Goal: Information Seeking & Learning: Learn about a topic

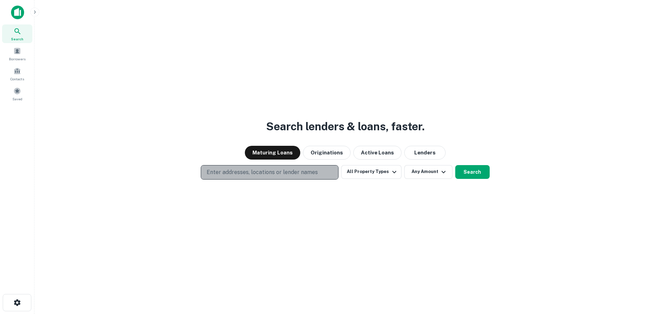
click at [247, 171] on p "Enter addresses, locations or lender names" at bounding box center [262, 172] width 111 height 8
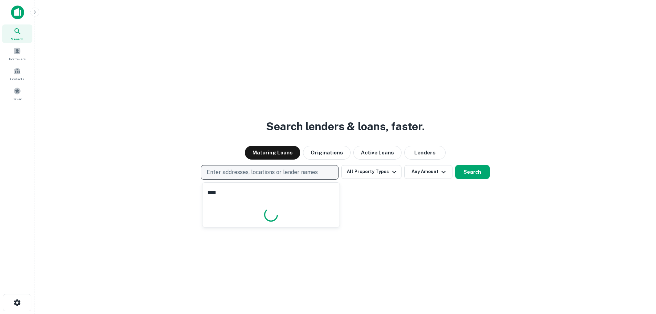
type input "*****"
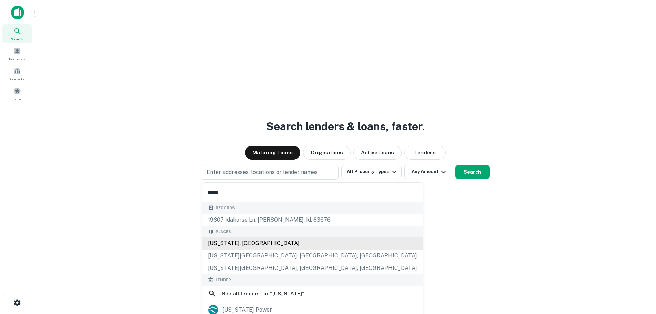
click at [205, 243] on div "[US_STATE], [GEOGRAPHIC_DATA]" at bounding box center [312, 243] width 220 height 12
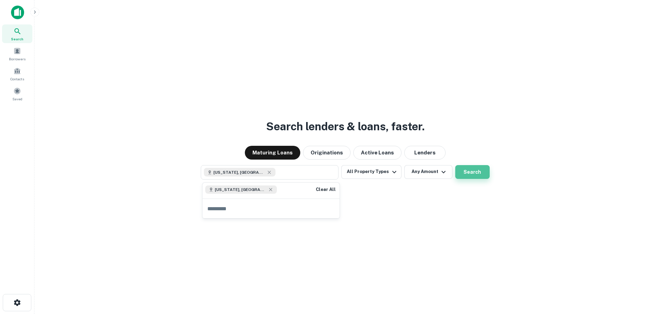
click at [468, 167] on button "Search" at bounding box center [472, 172] width 34 height 14
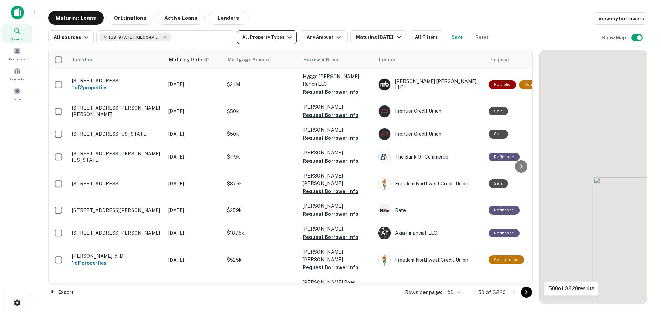
click at [274, 41] on button "All Property Types" at bounding box center [267, 37] width 60 height 14
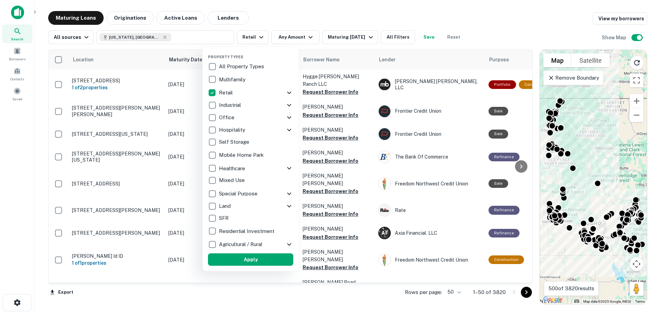
click at [286, 92] on icon at bounding box center [289, 92] width 8 height 8
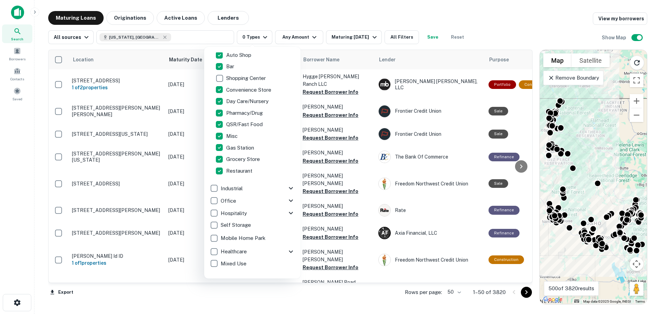
scroll to position [69, 0]
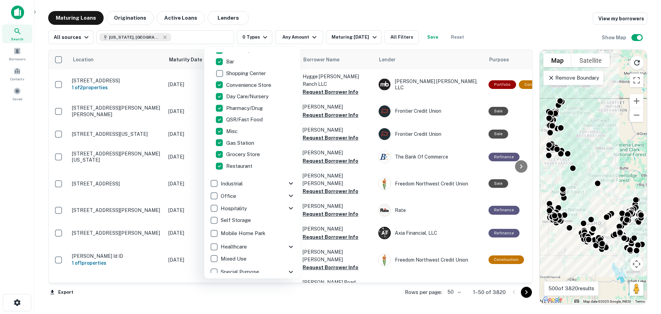
click at [289, 183] on icon at bounding box center [291, 183] width 4 height 2
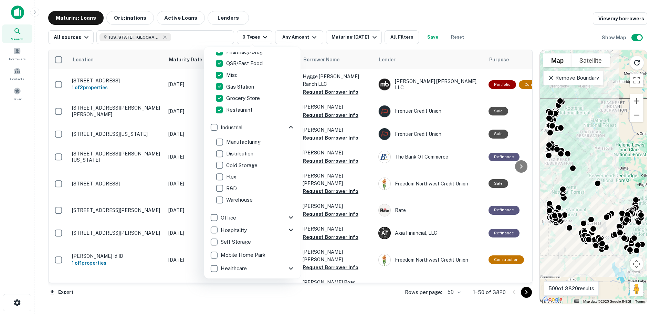
scroll to position [147, 0]
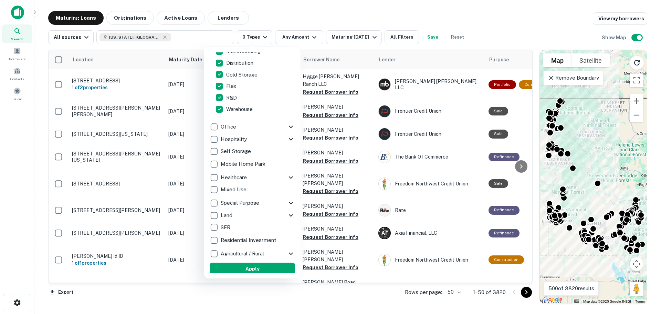
click at [287, 124] on icon at bounding box center [291, 127] width 8 height 8
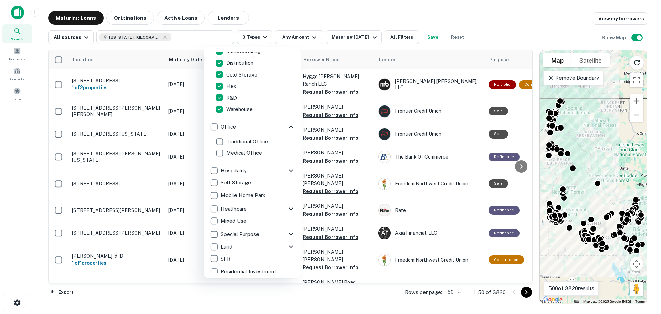
scroll to position [247, 0]
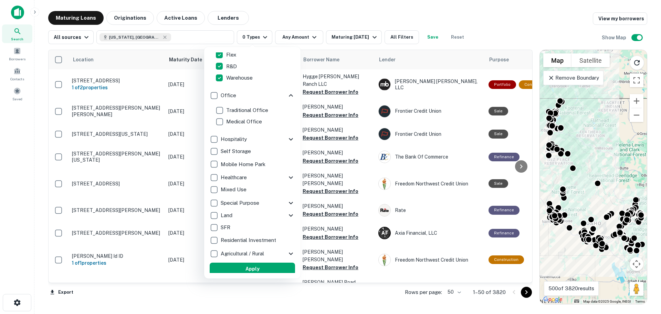
click at [289, 140] on icon at bounding box center [291, 139] width 4 height 2
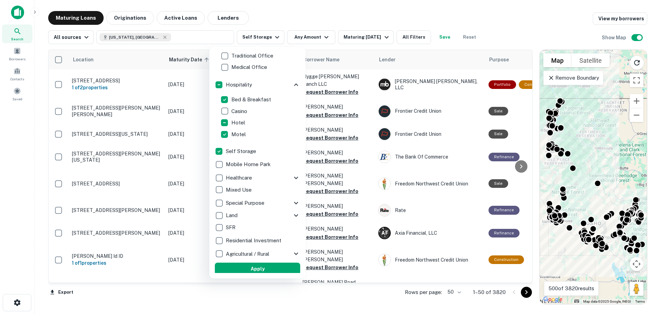
click at [292, 177] on icon at bounding box center [296, 177] width 8 height 8
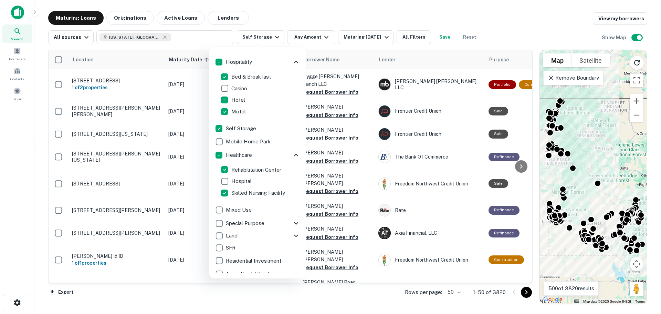
scroll to position [336, 0]
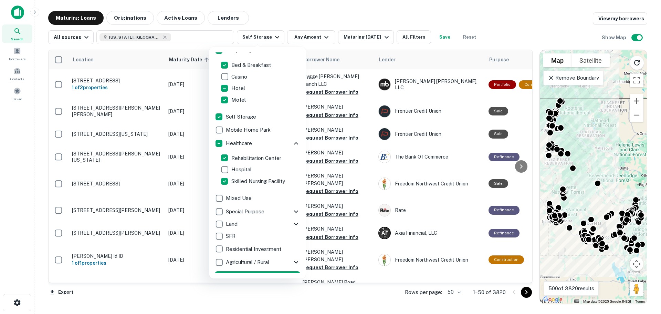
click at [292, 213] on icon at bounding box center [296, 211] width 8 height 8
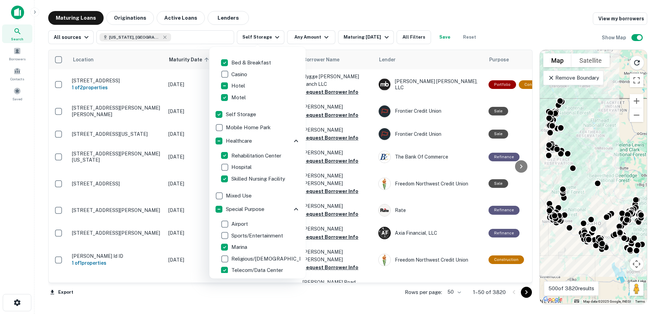
scroll to position [447, 0]
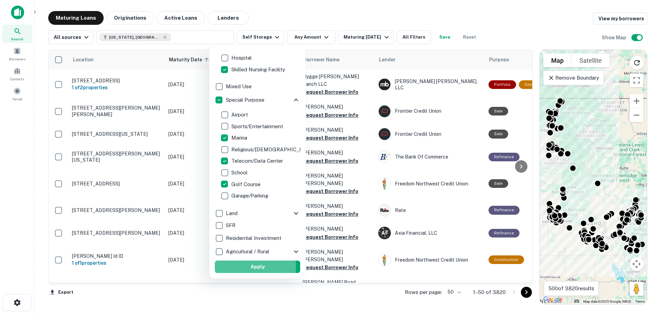
click at [254, 266] on button "Apply" at bounding box center [257, 266] width 85 height 12
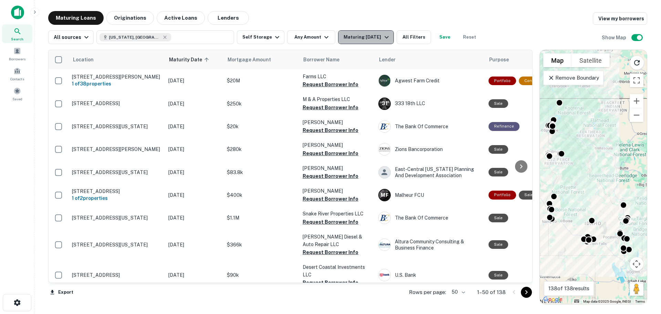
click at [366, 38] on div "Maturing [DATE]" at bounding box center [366, 37] width 47 height 8
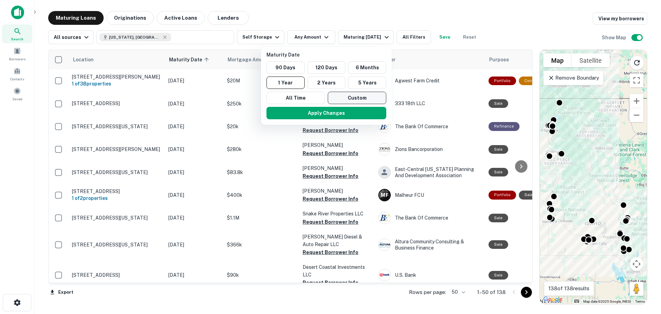
click at [358, 97] on button "Custom" at bounding box center [357, 98] width 59 height 12
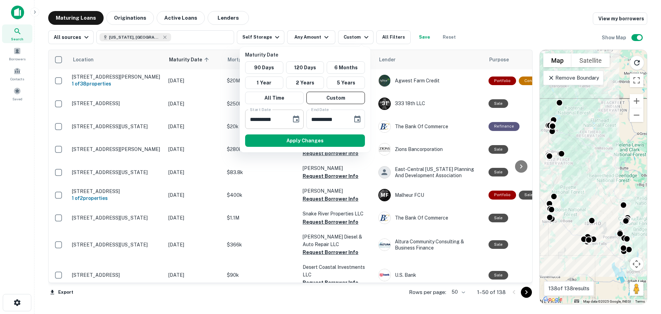
click at [282, 117] on input "**********" at bounding box center [265, 118] width 41 height 19
click at [297, 118] on icon "Choose date, selected date is Sep 26, 2025" at bounding box center [296, 119] width 8 height 8
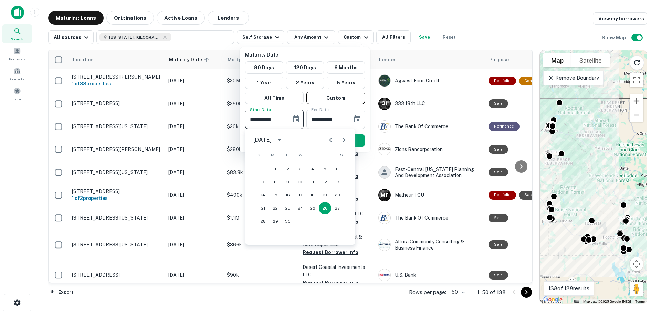
click at [346, 139] on icon "Next month" at bounding box center [344, 140] width 8 height 8
click at [348, 140] on icon "Next month" at bounding box center [344, 140] width 8 height 8
click at [338, 168] on button "1" at bounding box center [337, 168] width 12 height 12
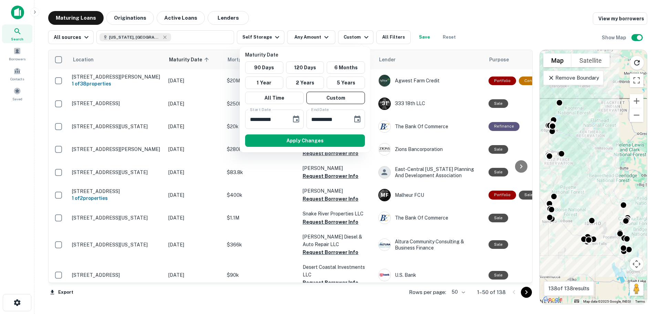
type input "**********"
click at [355, 120] on icon "Choose date, selected date is Mar 25, 2026" at bounding box center [357, 119] width 8 height 8
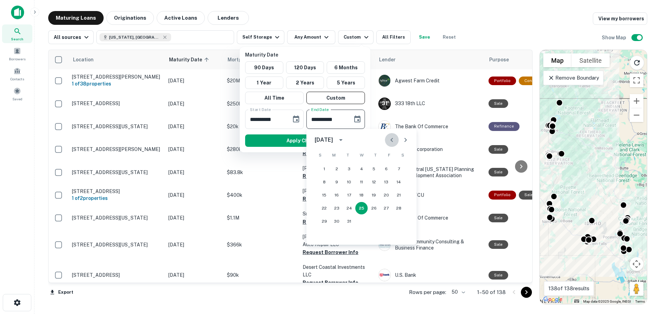
click at [390, 139] on icon "Previous month" at bounding box center [392, 140] width 8 height 8
click at [323, 168] on button "1" at bounding box center [324, 168] width 12 height 12
type input "**********"
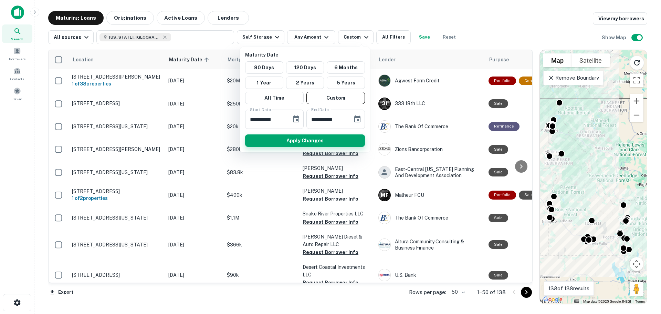
click at [292, 142] on button "Apply Changes" at bounding box center [305, 140] width 120 height 12
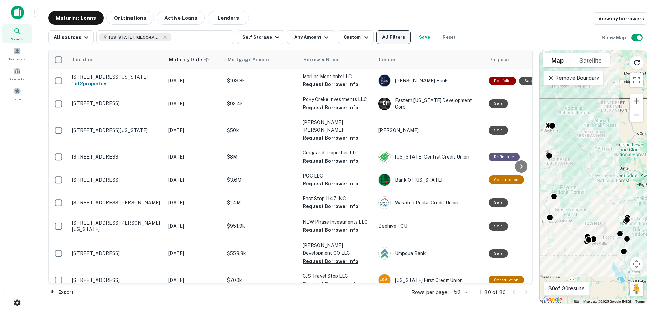
click at [384, 40] on button "All Filters" at bounding box center [393, 37] width 34 height 14
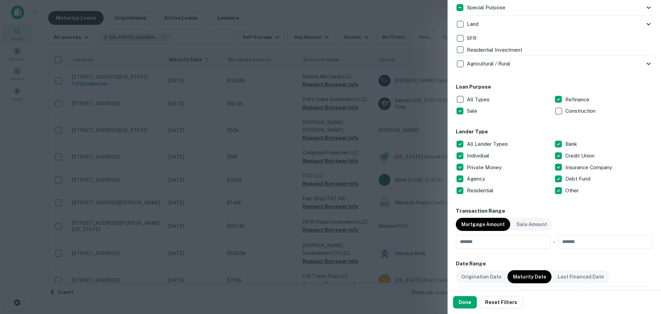
scroll to position [310, 0]
click at [491, 244] on input "number" at bounding box center [501, 241] width 90 height 14
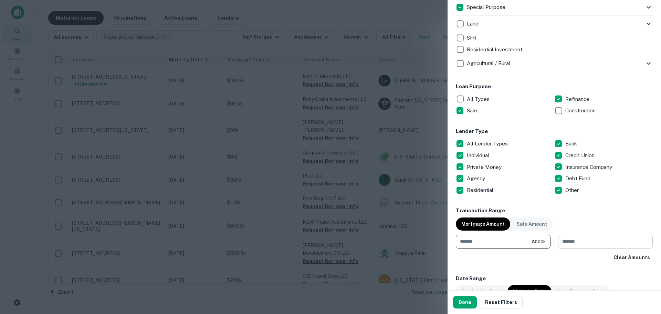
type input "******"
click at [583, 245] on input "number" at bounding box center [603, 241] width 90 height 14
type input "*******"
click at [567, 264] on div "Locations [US_STATE], [GEOGRAPHIC_DATA] Location ​ Lender Name ​ Property Types…" at bounding box center [554, 147] width 197 height 824
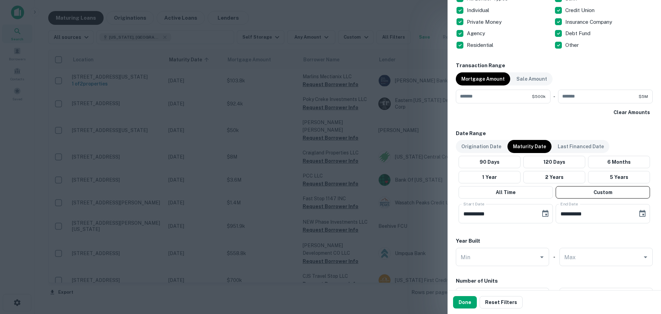
scroll to position [551, 0]
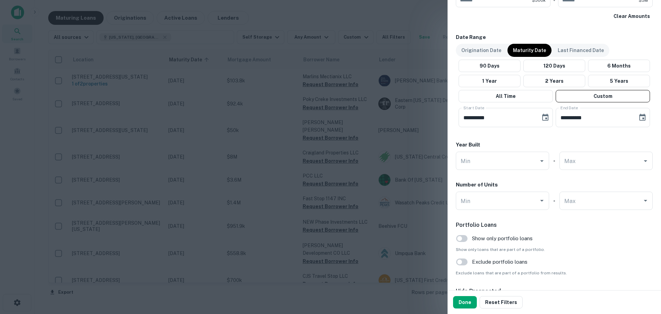
click at [462, 300] on button "Done" at bounding box center [465, 302] width 24 height 12
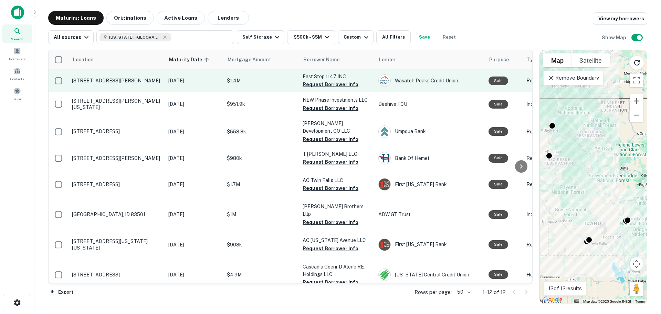
click at [114, 78] on p "[STREET_ADDRESS][PERSON_NAME]" at bounding box center [116, 80] width 89 height 6
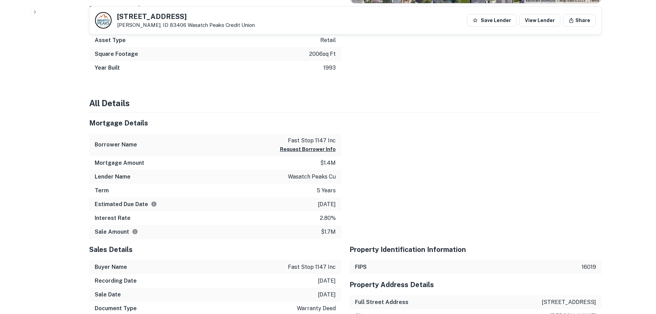
scroll to position [379, 0]
